Goal: Task Accomplishment & Management: Manage account settings

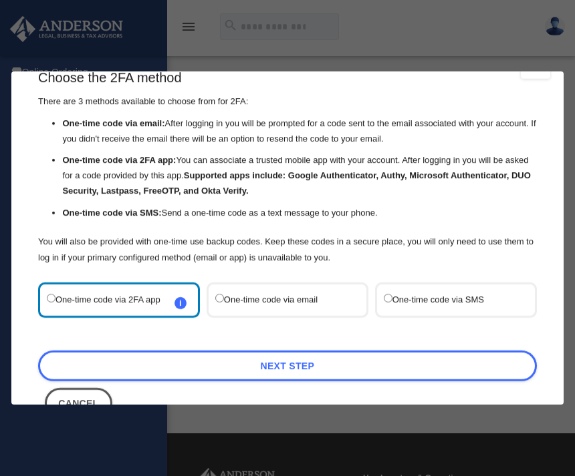
scroll to position [34, 0]
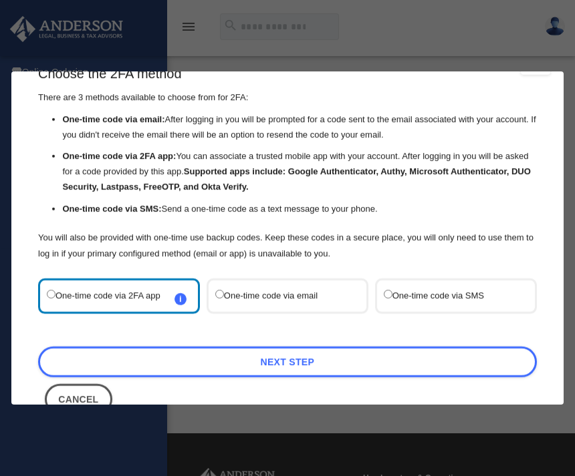
click at [335, 287] on label "One-time code via email" at bounding box center [280, 296] width 131 height 18
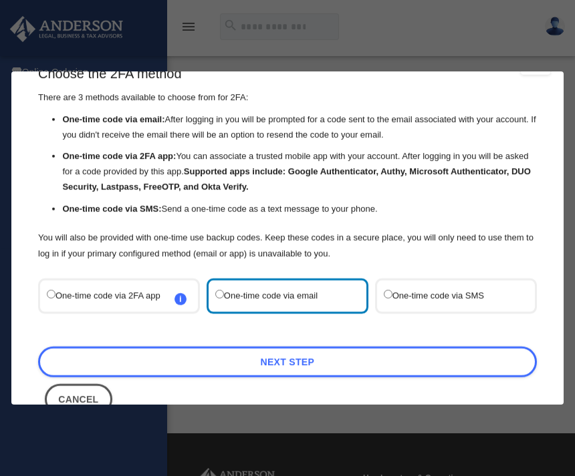
click at [454, 288] on label "One-time code via SMS" at bounding box center [449, 296] width 131 height 18
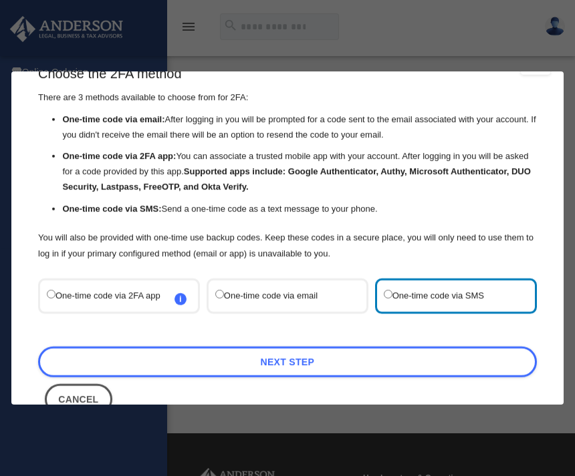
click at [468, 287] on label "One-time code via SMS" at bounding box center [449, 296] width 131 height 18
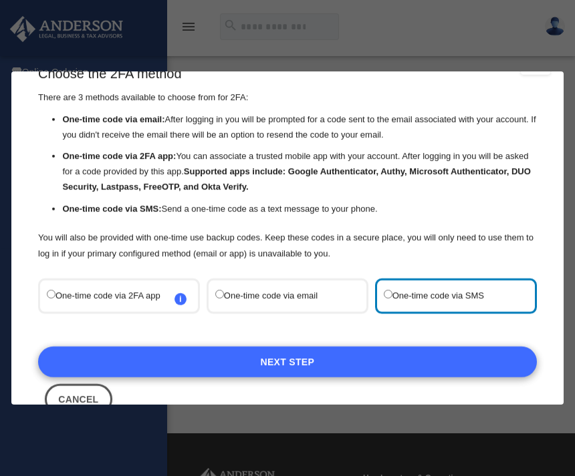
click at [426, 347] on link "Next Step" at bounding box center [287, 362] width 499 height 31
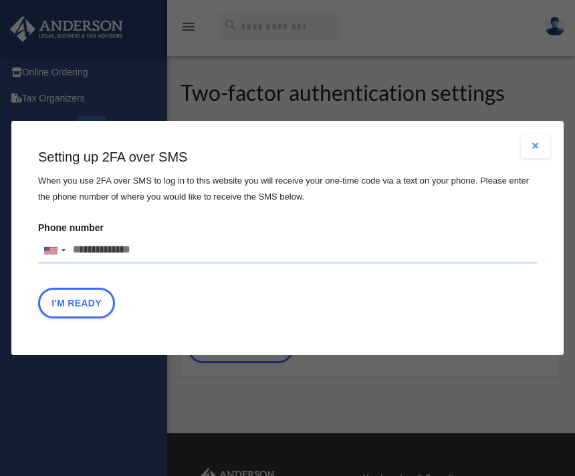
click at [329, 256] on input "Phone number [GEOGRAPHIC_DATA] +1 [GEOGRAPHIC_DATA] +44 [GEOGRAPHIC_DATA] (‫[GE…" at bounding box center [287, 250] width 499 height 27
type input "**********"
click at [102, 297] on button "I'm Ready" at bounding box center [76, 303] width 77 height 31
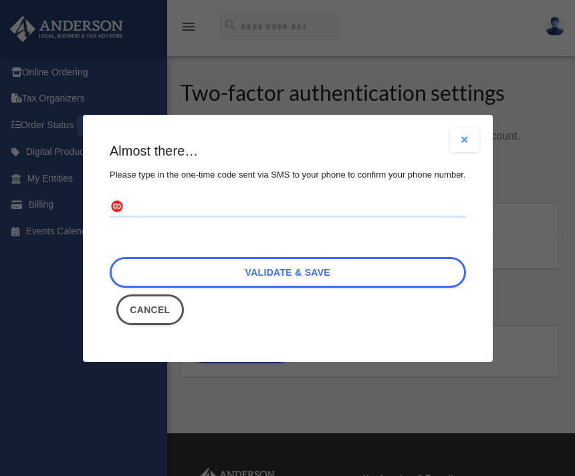
click at [316, 215] on input "text" at bounding box center [288, 206] width 356 height 21
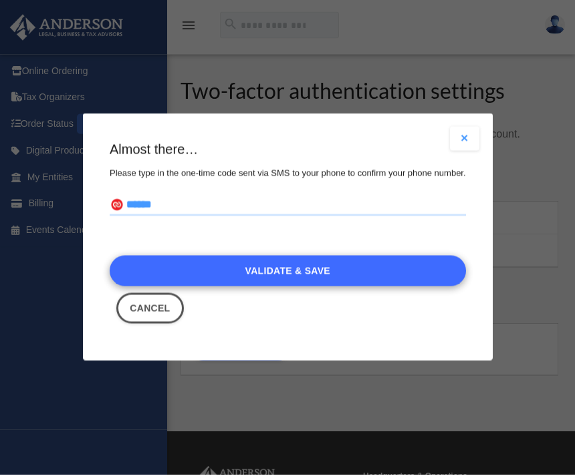
type input "******"
click at [414, 269] on link "Validate & Save" at bounding box center [288, 272] width 356 height 31
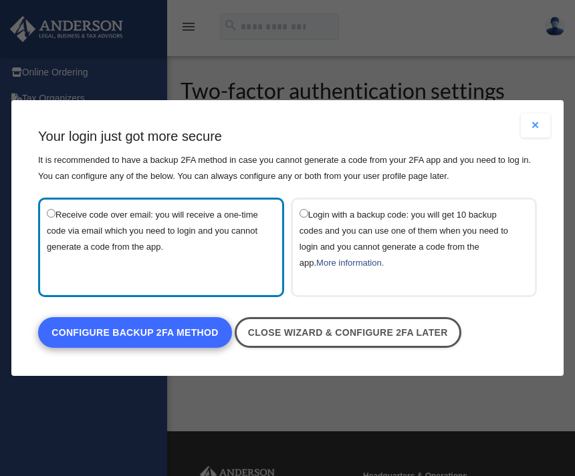
click at [186, 331] on link "Configure backup 2FA method" at bounding box center [135, 332] width 194 height 31
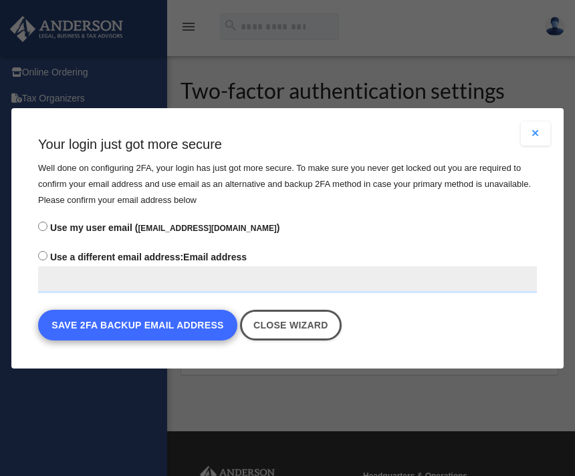
click at [211, 331] on button "Save 2FA backup email address" at bounding box center [137, 325] width 199 height 31
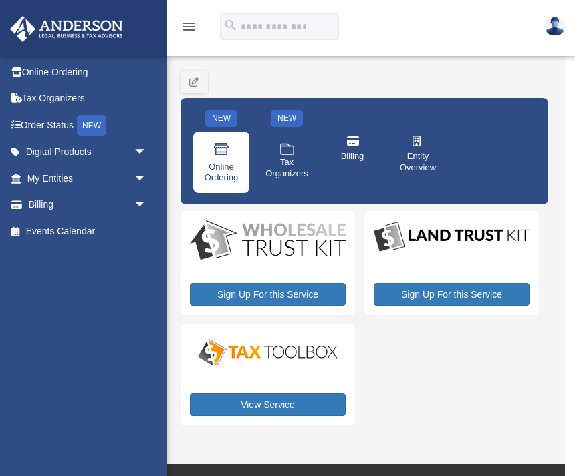
click at [227, 170] on span "Online Ordering" at bounding box center [220, 173] width 37 height 23
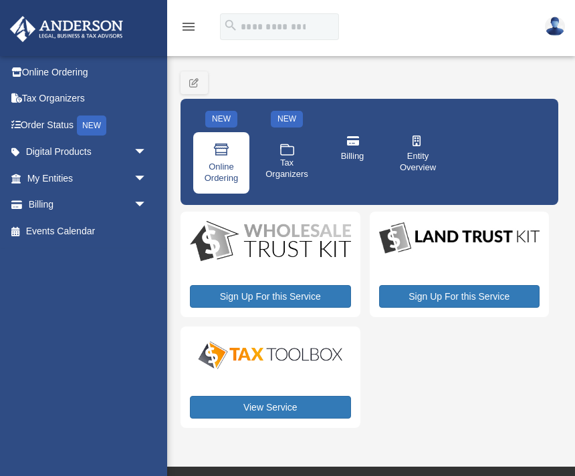
click at [232, 178] on span "Online Ordering" at bounding box center [220, 173] width 37 height 23
